Goal: Information Seeking & Learning: Learn about a topic

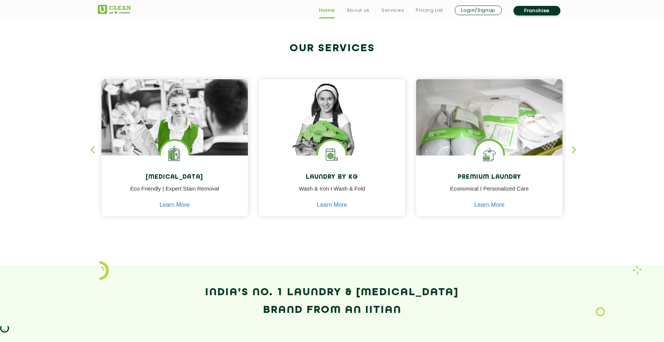
scroll to position [276, 0]
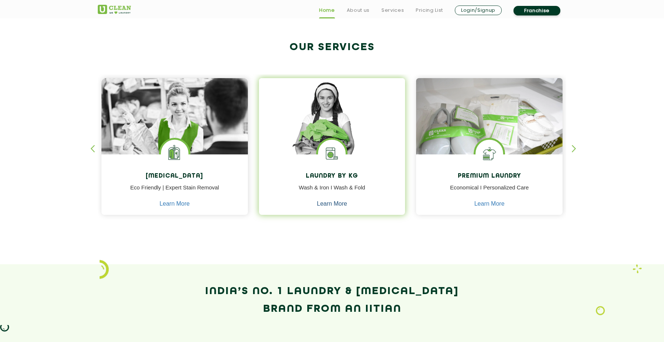
click at [333, 205] on link "Learn More" at bounding box center [332, 204] width 30 height 7
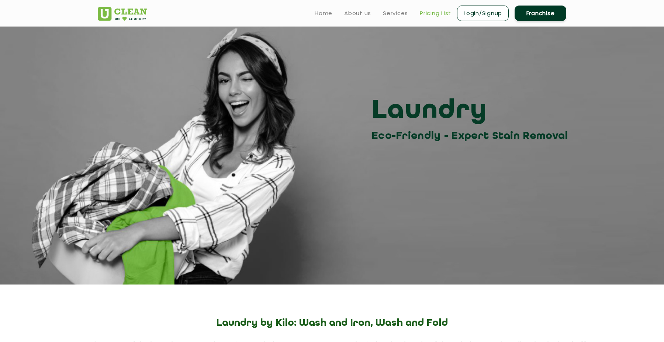
click at [433, 17] on link "Pricing List" at bounding box center [435, 13] width 31 height 9
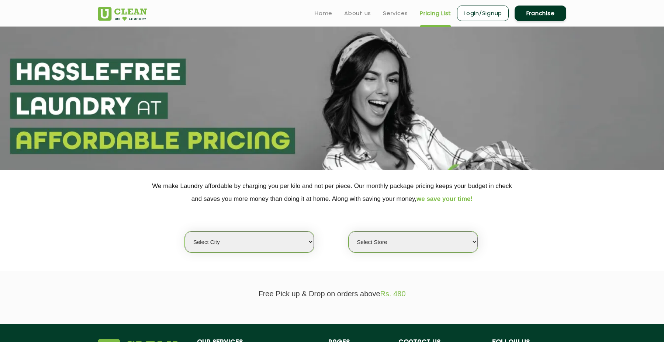
click at [185, 232] on select "Select city [GEOGRAPHIC_DATA] [GEOGRAPHIC_DATA] [GEOGRAPHIC_DATA] [GEOGRAPHIC_D…" at bounding box center [249, 242] width 129 height 21
select select "101"
click option "Kargil" at bounding box center [0, 0] width 0 height 0
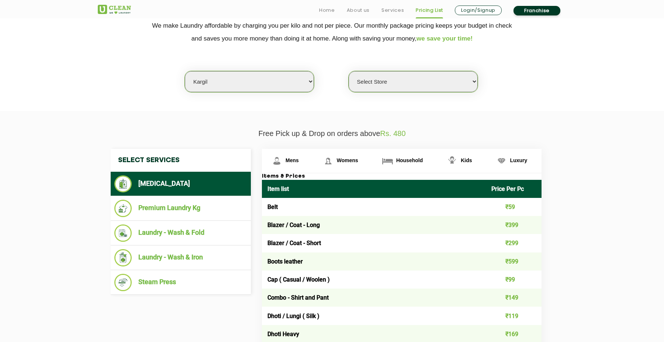
scroll to position [164, 0]
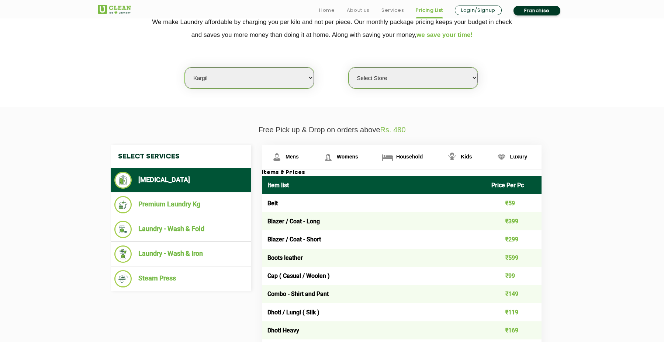
select select "303"
click option "UClean Kargil" at bounding box center [0, 0] width 0 height 0
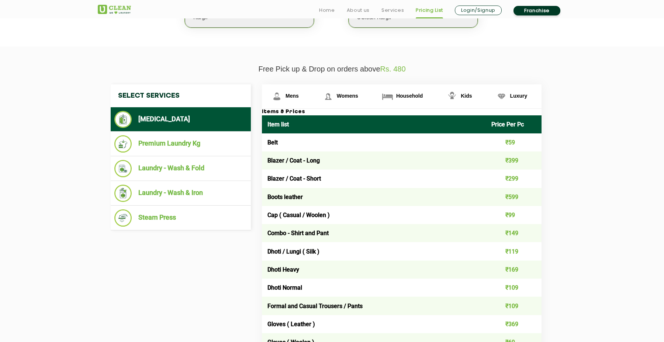
scroll to position [226, 0]
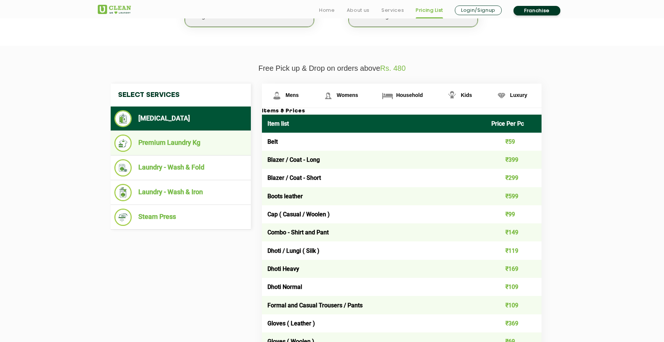
click at [189, 145] on li "Premium Laundry Kg" at bounding box center [180, 143] width 133 height 17
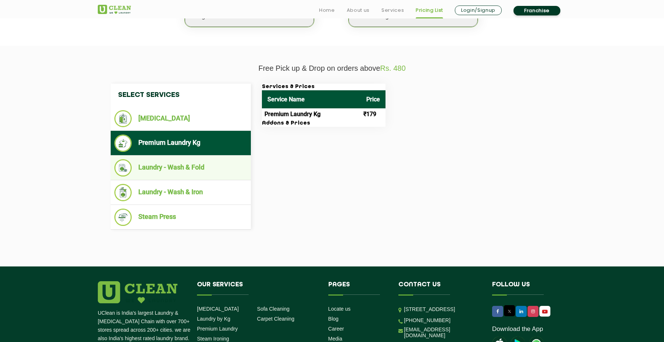
click at [198, 173] on li "Laundry - Wash & Fold" at bounding box center [180, 167] width 133 height 17
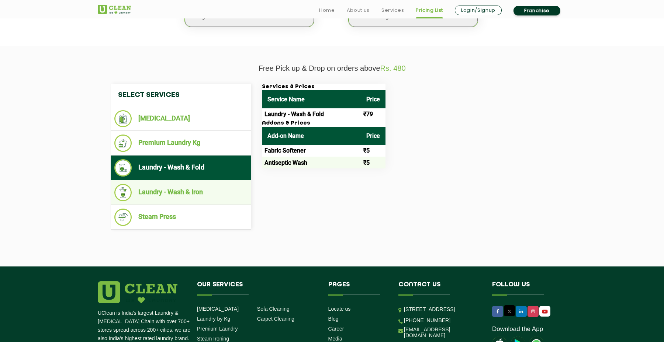
click at [191, 201] on li "Laundry - Wash & Iron" at bounding box center [180, 192] width 133 height 17
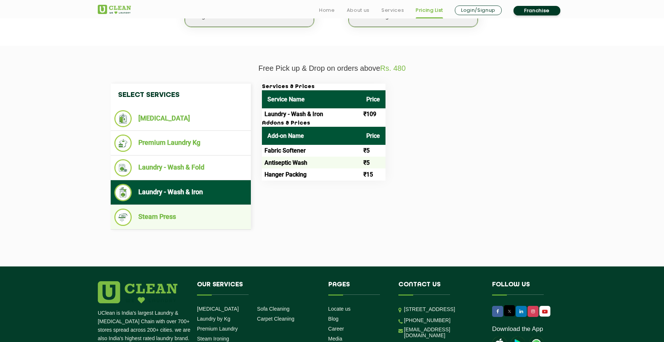
click at [183, 220] on li "Steam Press" at bounding box center [180, 217] width 133 height 17
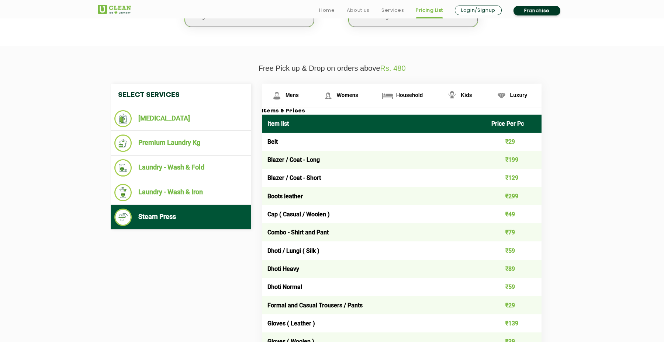
scroll to position [244, 0]
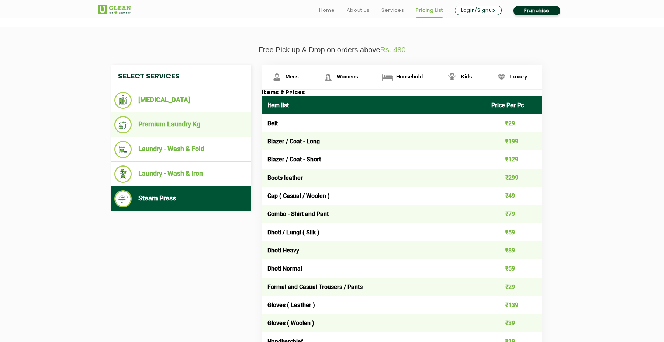
click at [202, 124] on li "Premium Laundry Kg" at bounding box center [180, 124] width 133 height 17
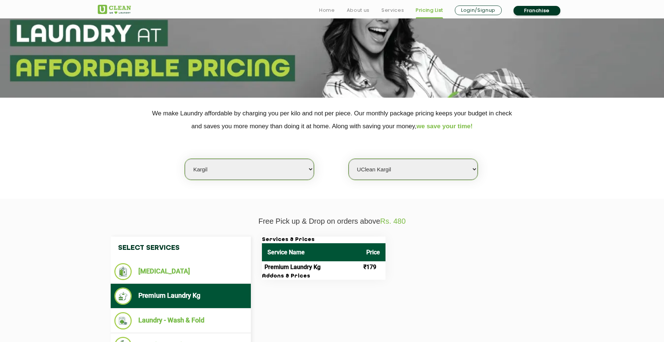
scroll to position [83, 0]
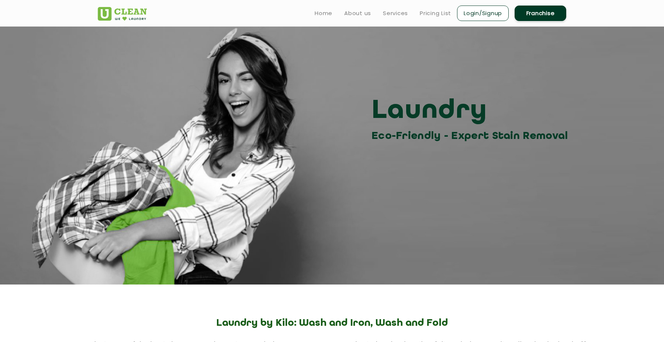
scroll to position [276, 0]
